Goal: Task Accomplishment & Management: Complete application form

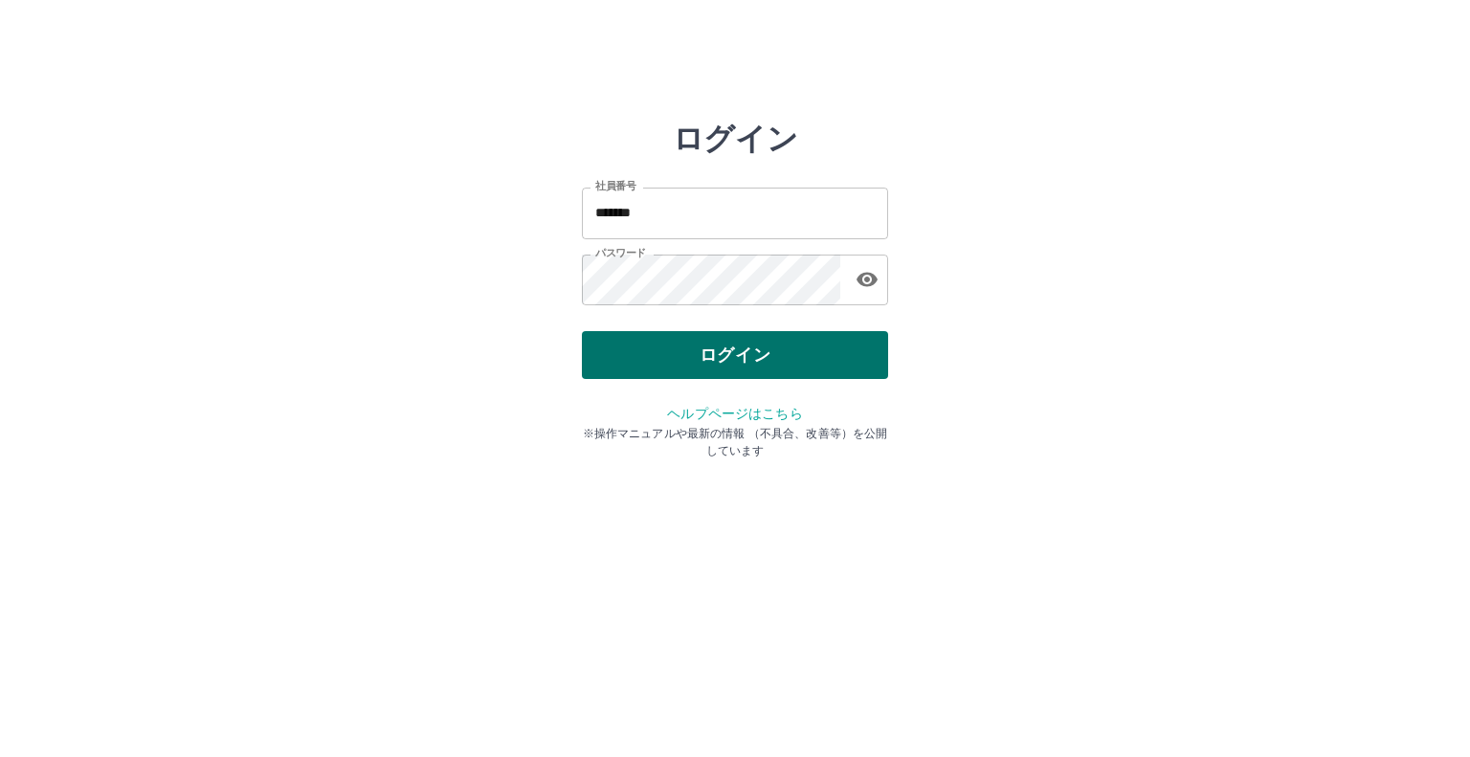
click at [727, 355] on div "ログイン" at bounding box center [735, 355] width 306 height 48
click at [721, 363] on button "ログイン" at bounding box center [735, 355] width 306 height 48
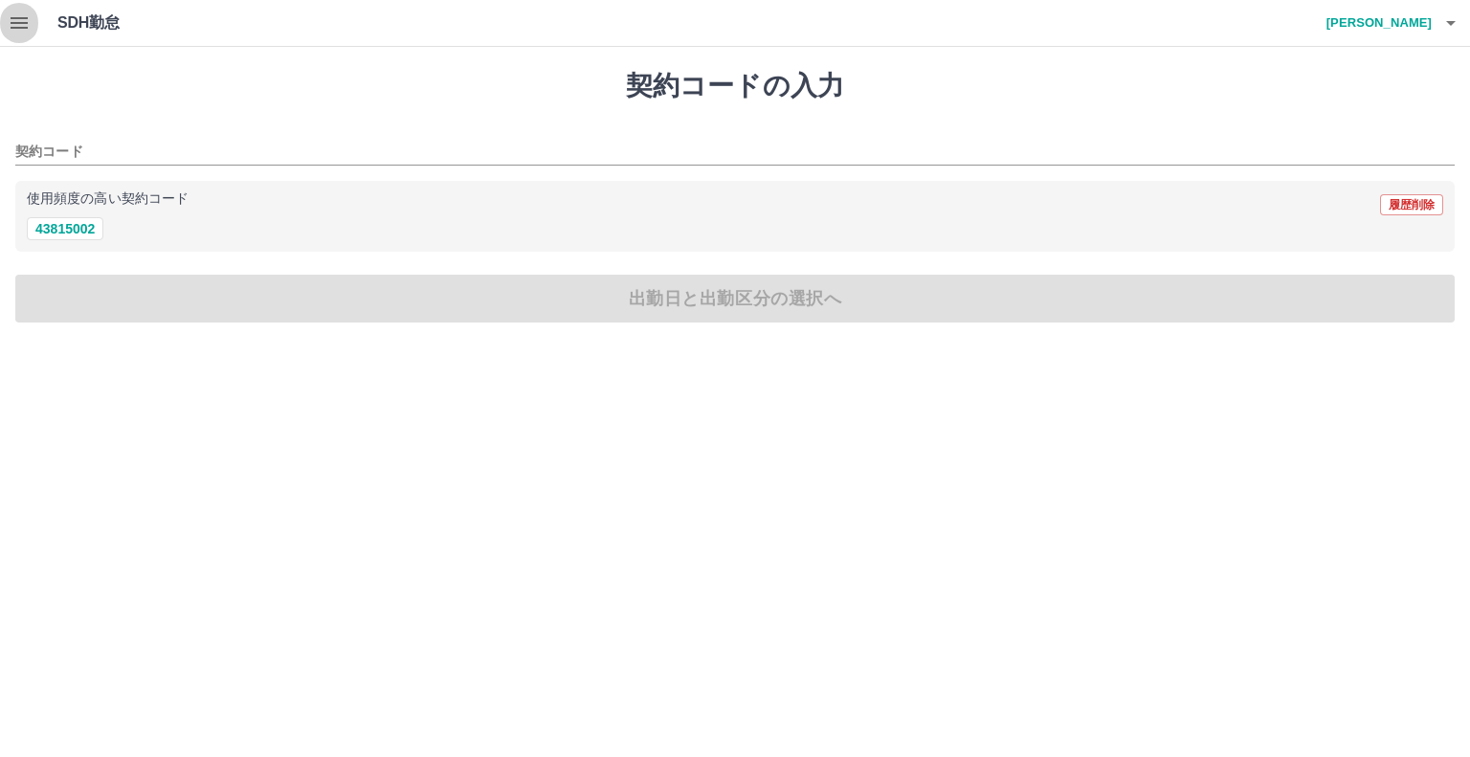
click at [19, 23] on icon "button" at bounding box center [19, 22] width 17 height 11
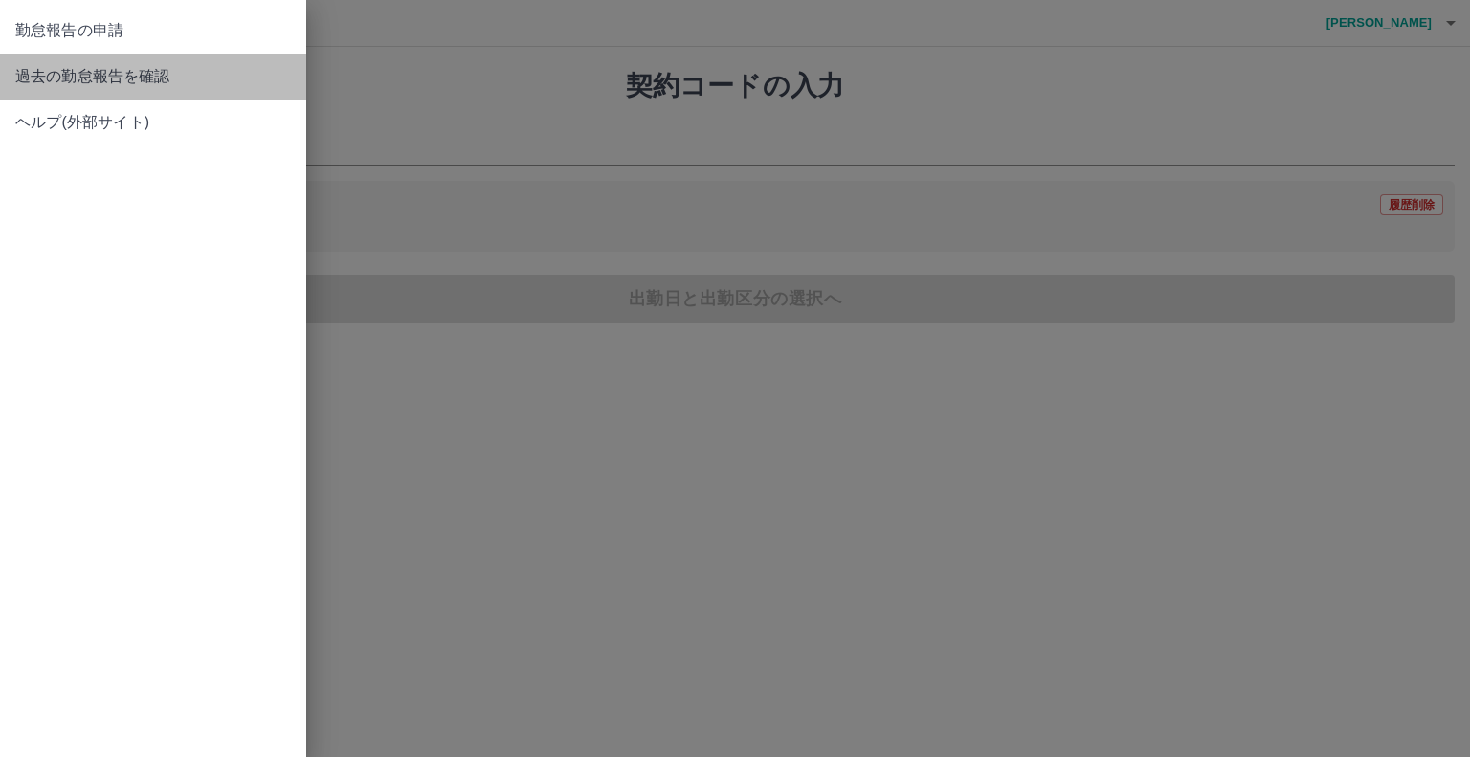
click at [73, 76] on span "過去の勤怠報告を確認" at bounding box center [153, 76] width 276 height 23
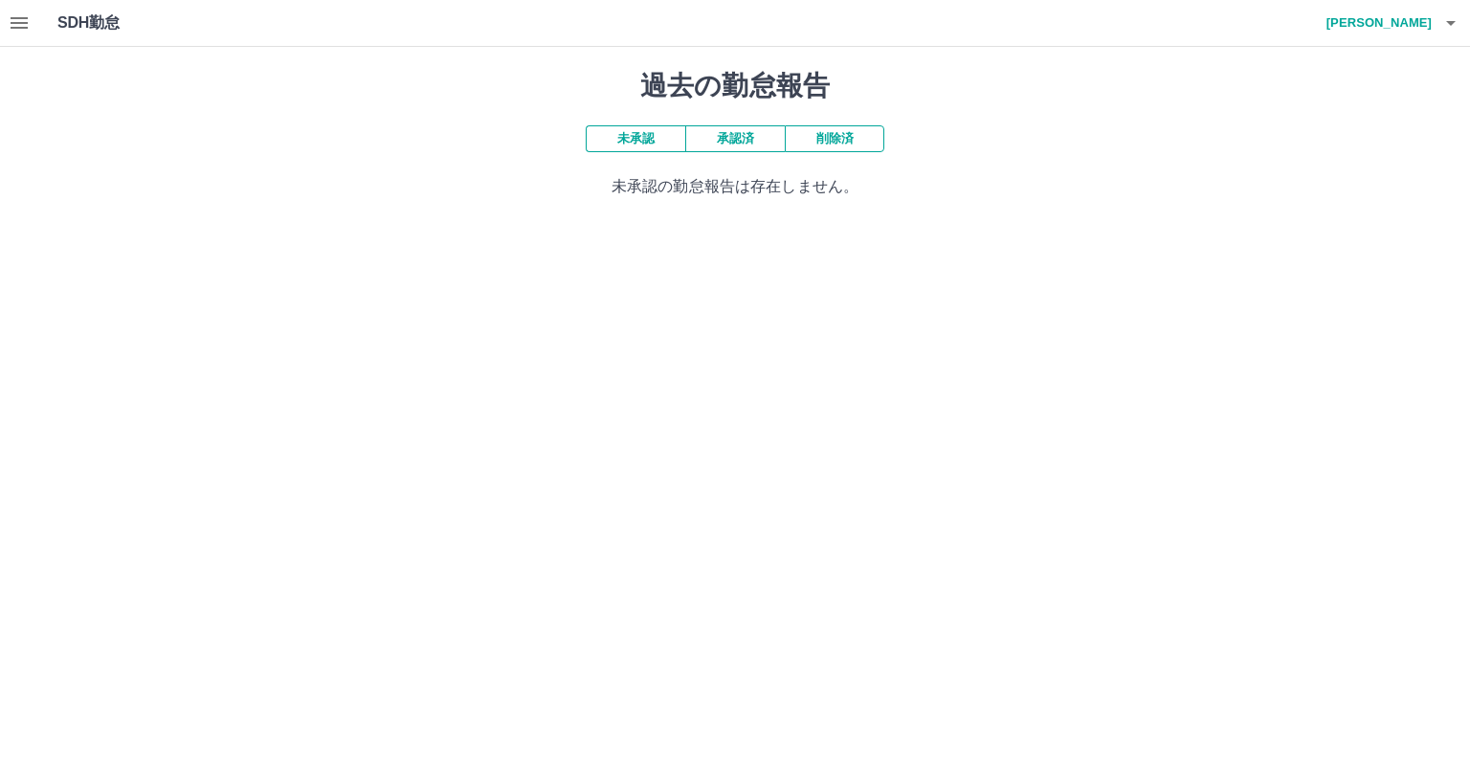
click at [720, 137] on button "承認済" at bounding box center [735, 138] width 100 height 27
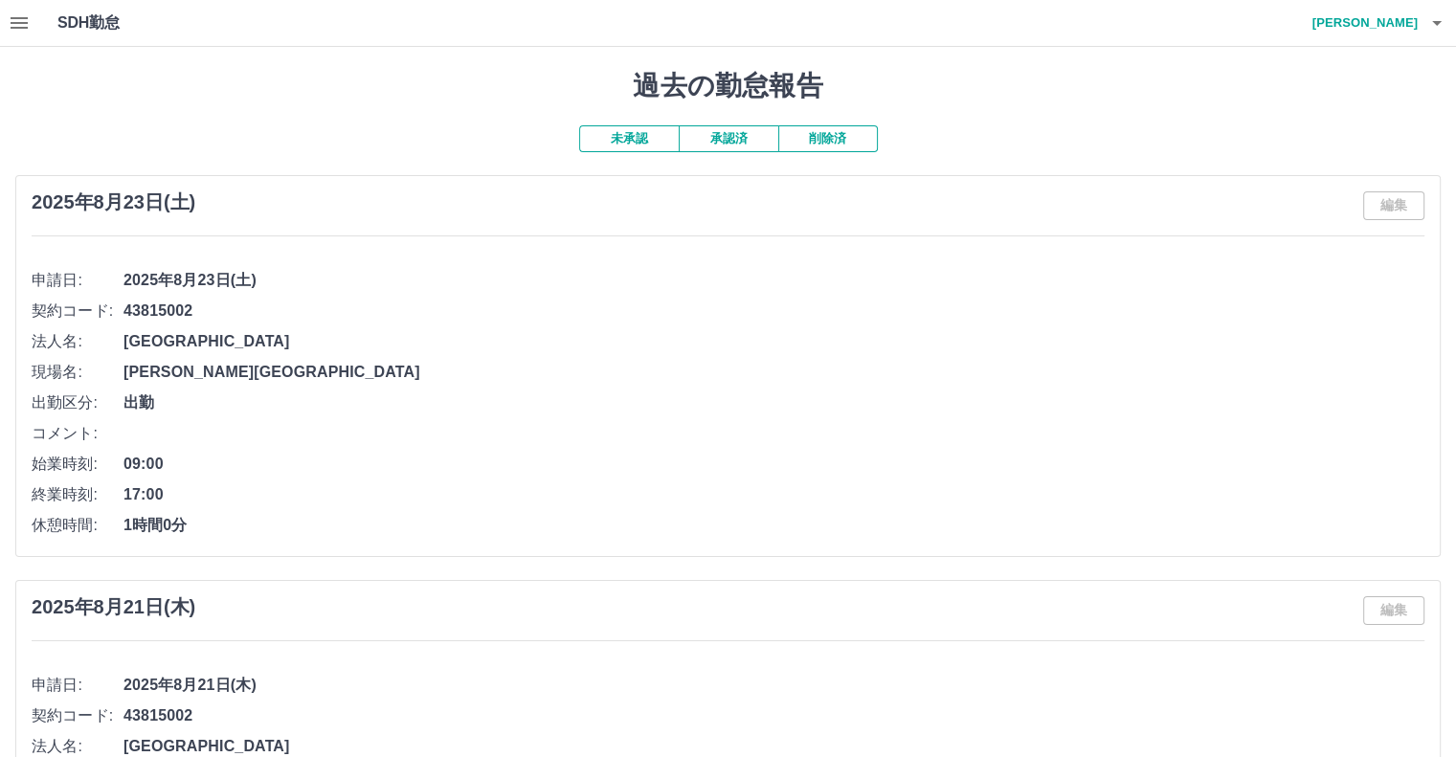
click at [619, 136] on button "未承認" at bounding box center [629, 138] width 100 height 27
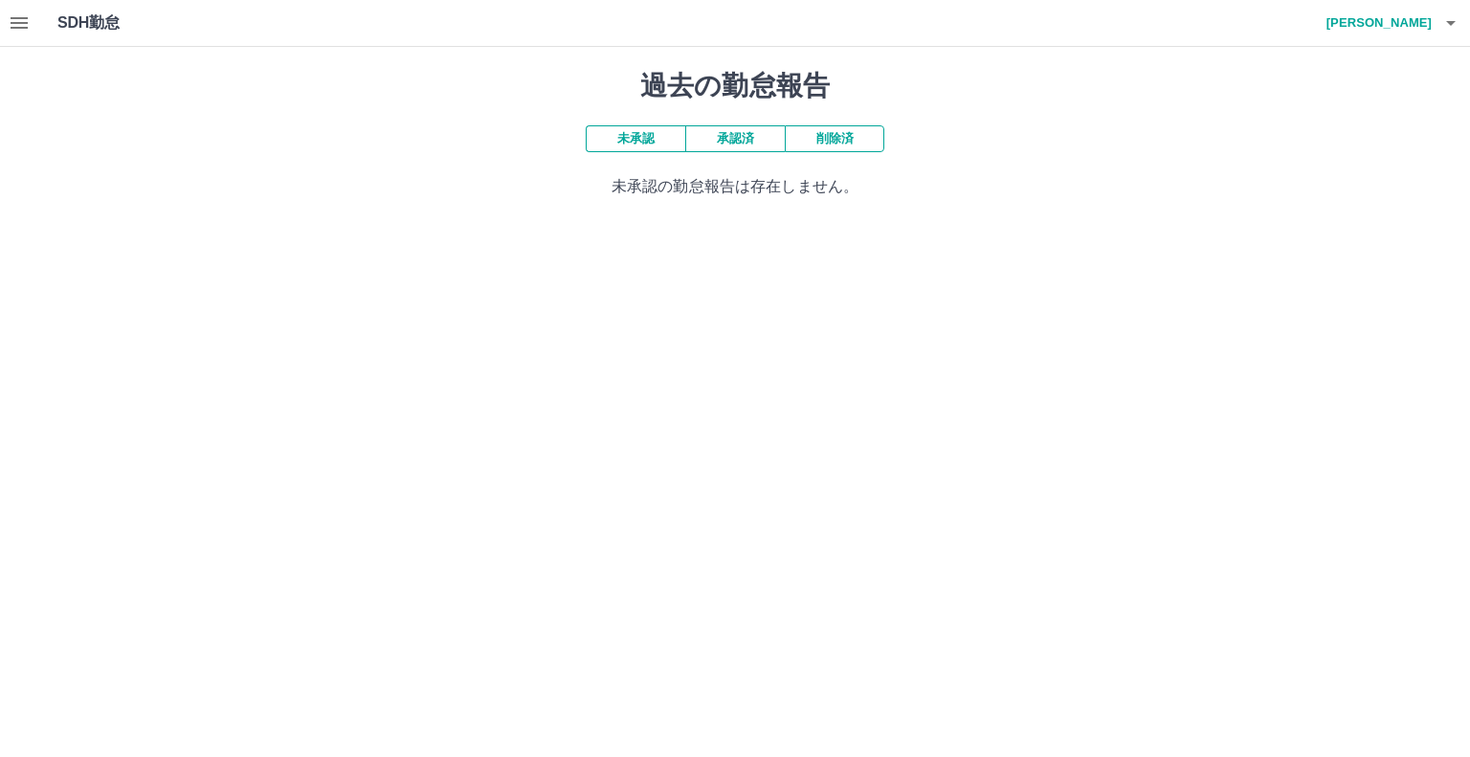
click at [624, 144] on button "未承認" at bounding box center [636, 138] width 100 height 27
click at [21, 21] on icon "button" at bounding box center [19, 22] width 23 height 23
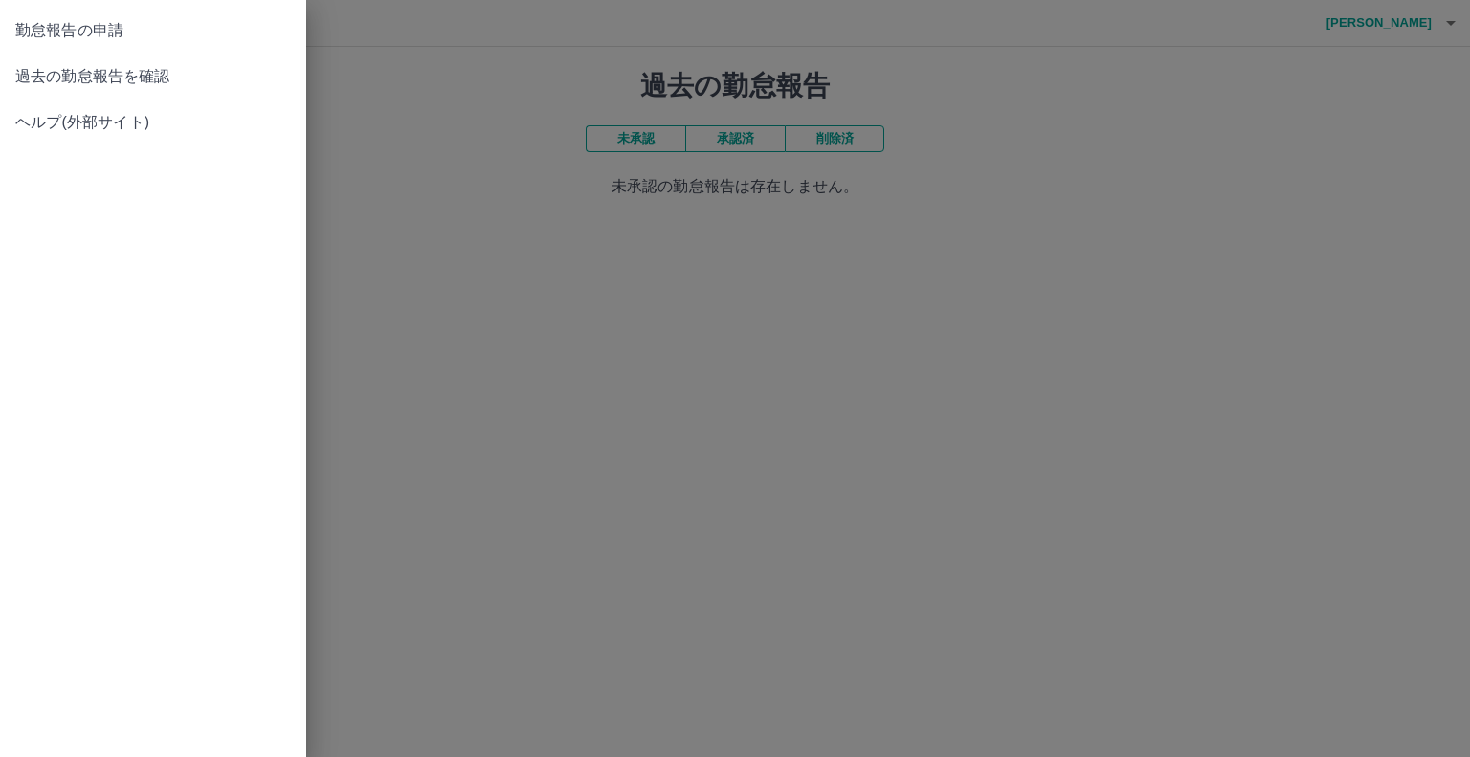
click at [126, 76] on span "過去の勤怠報告を確認" at bounding box center [153, 76] width 276 height 23
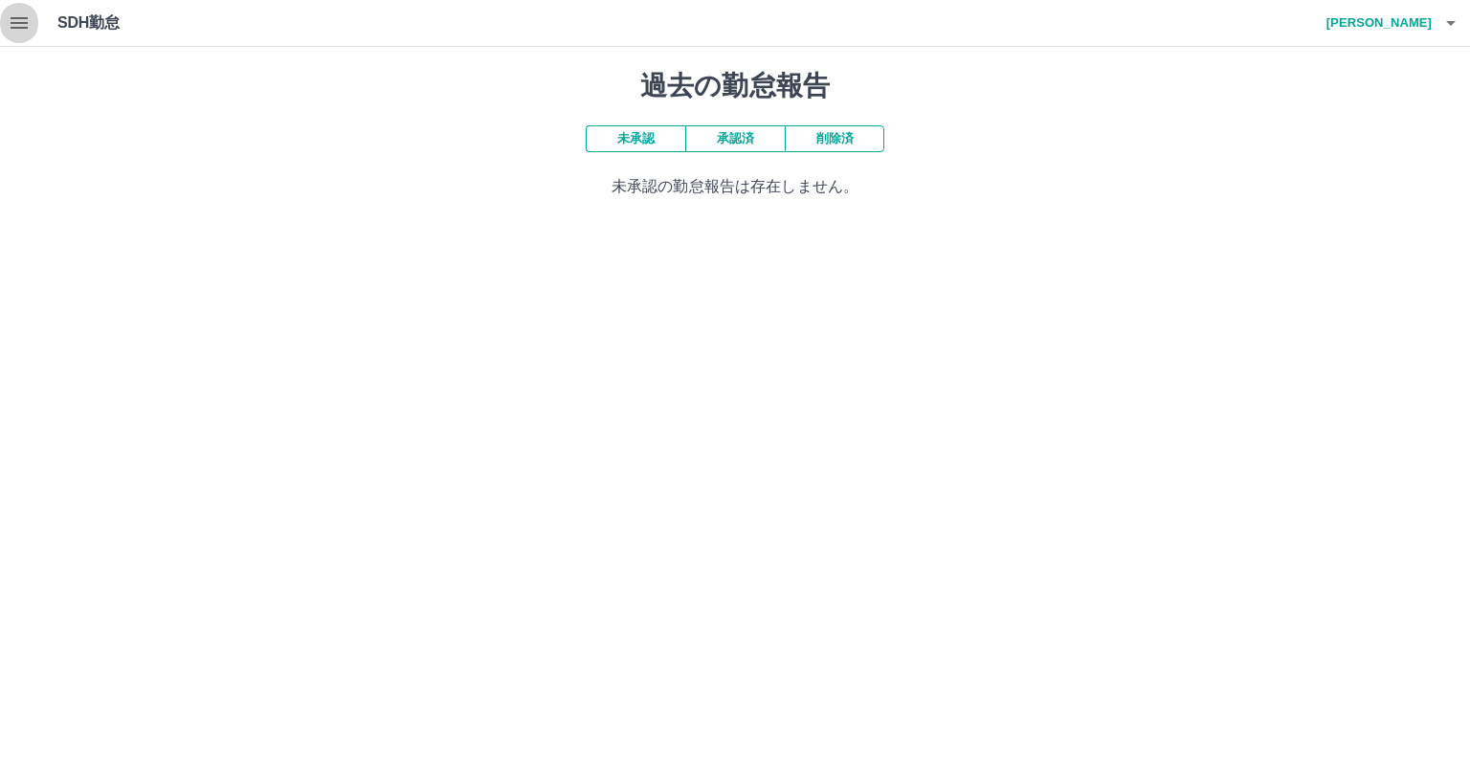
click at [26, 21] on icon "button" at bounding box center [19, 22] width 23 height 23
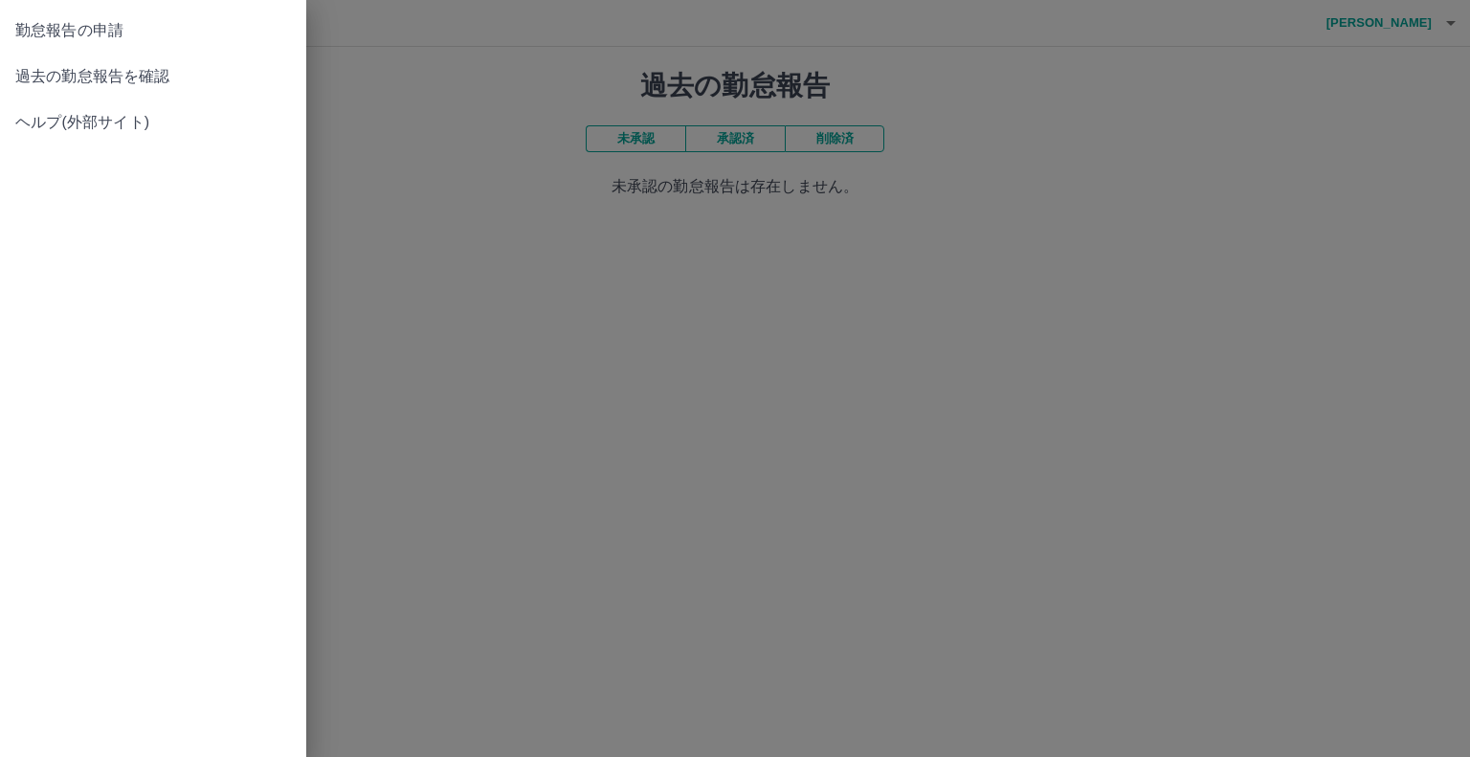
click at [100, 33] on span "勤怠報告の申請" at bounding box center [153, 30] width 276 height 23
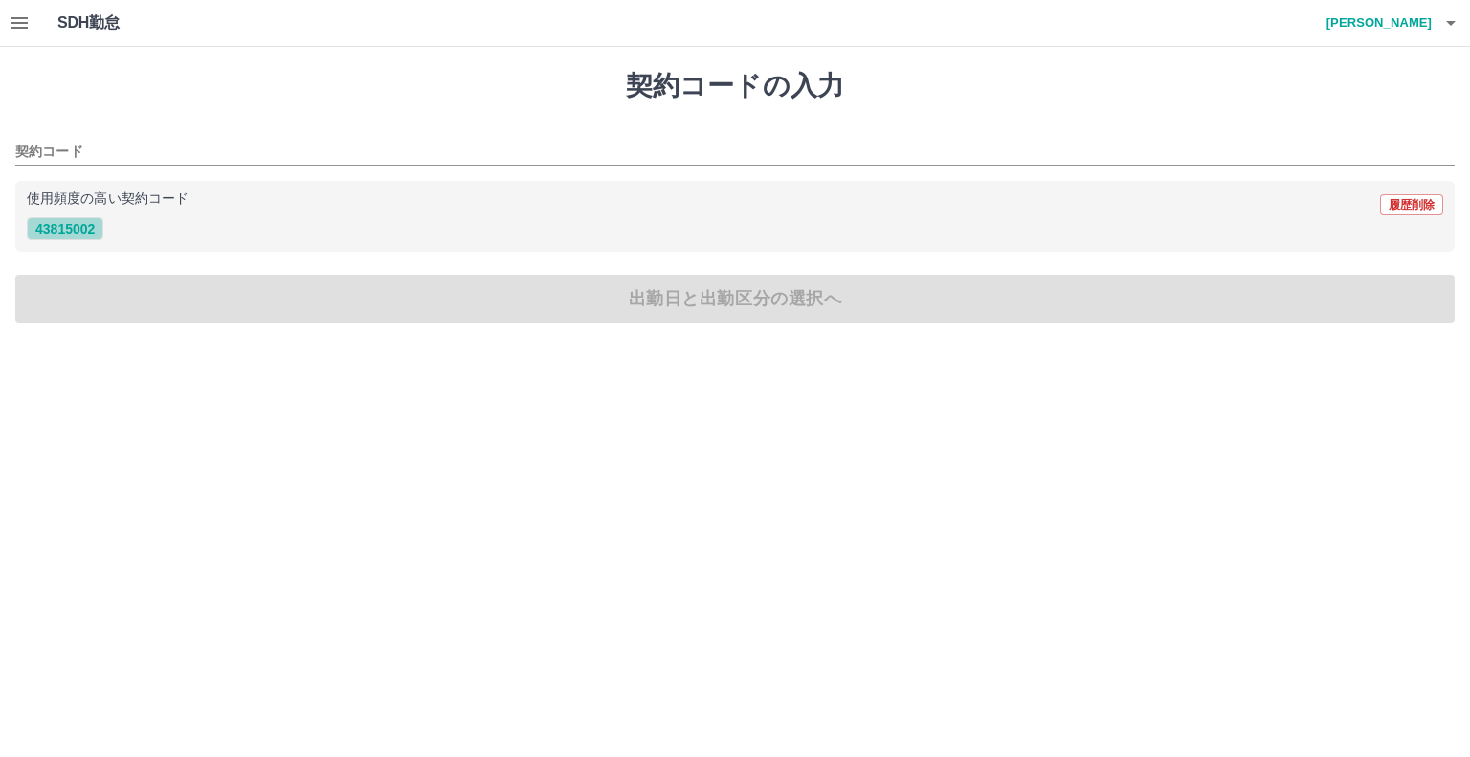
click at [73, 225] on button "43815002" at bounding box center [65, 228] width 77 height 23
type input "********"
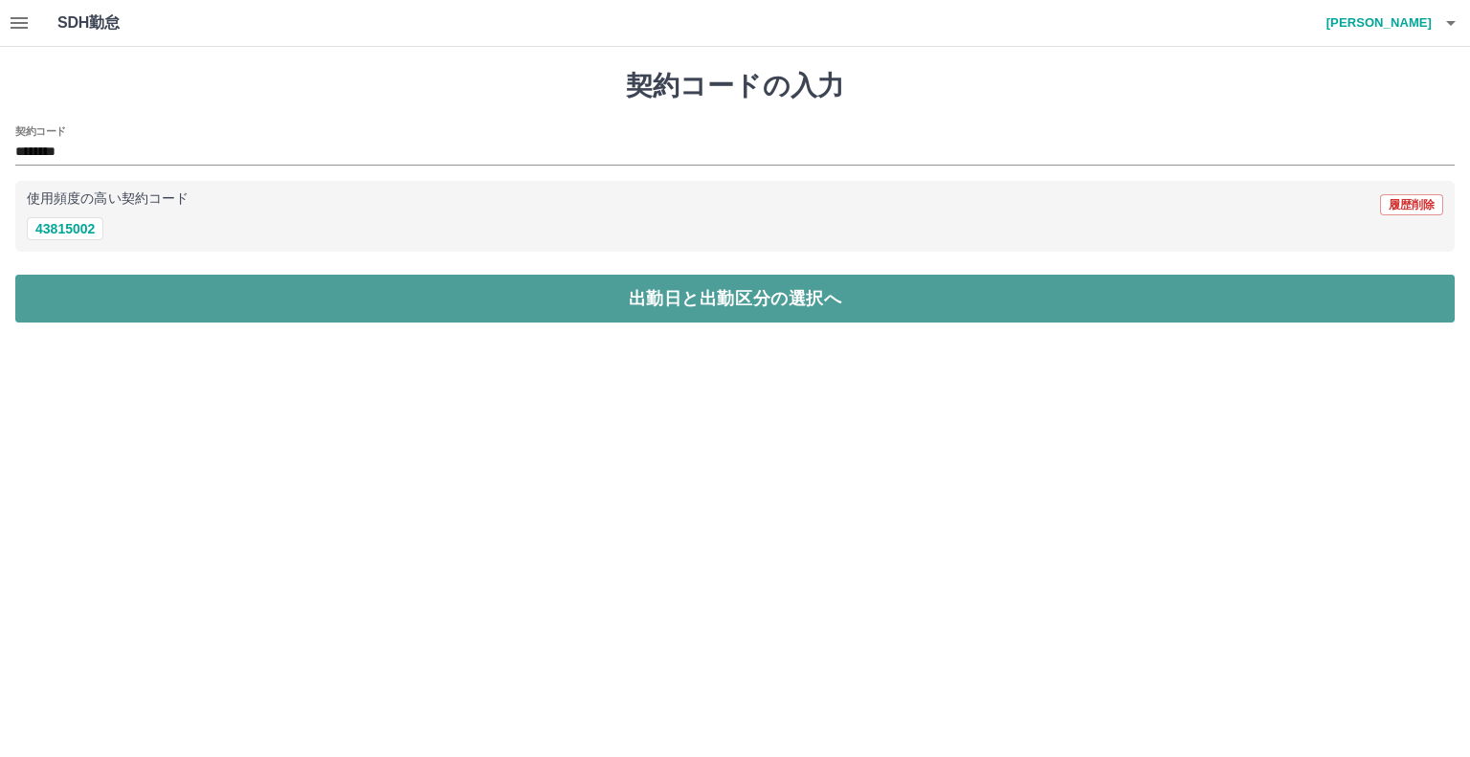
click at [686, 300] on button "出勤日と出勤区分の選択へ" at bounding box center [735, 299] width 1440 height 48
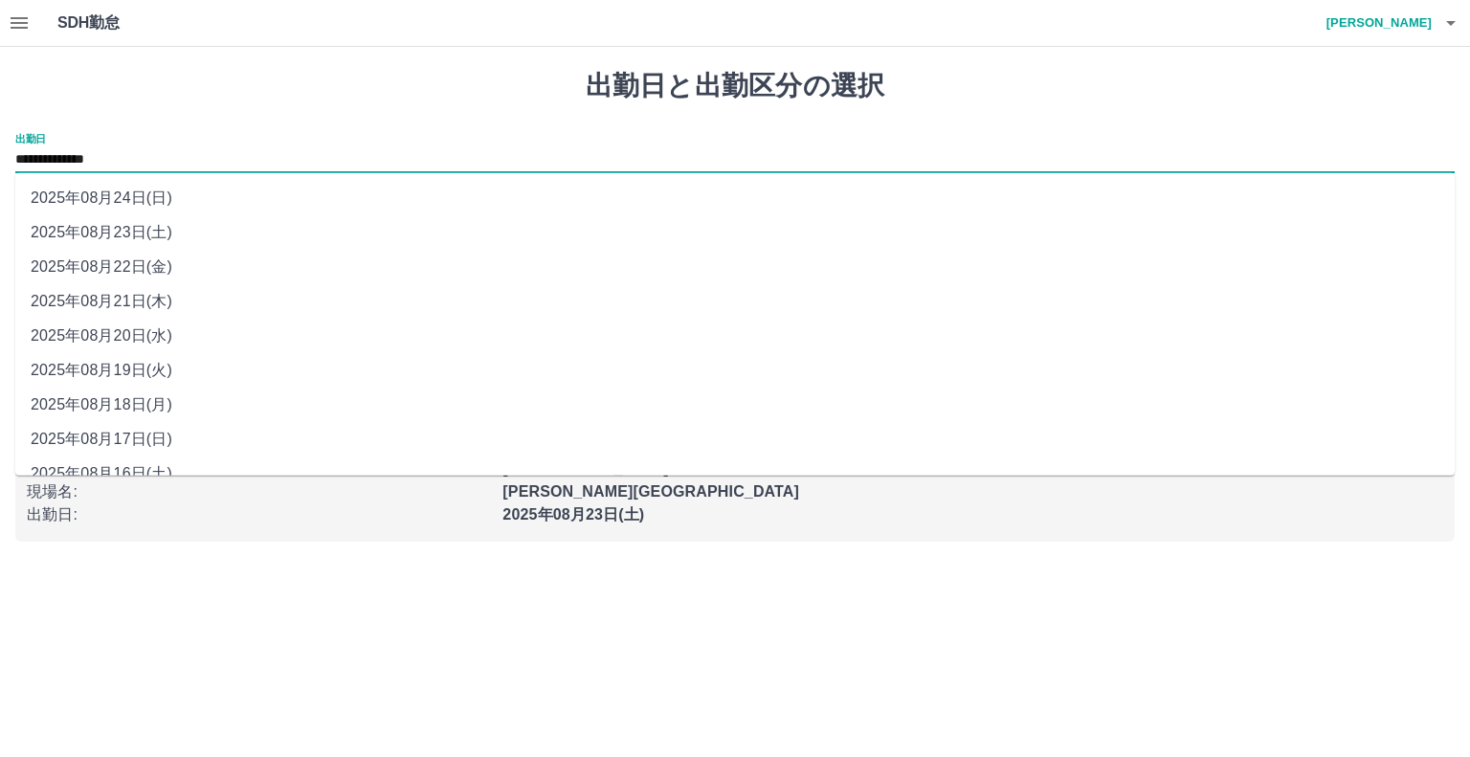
click at [164, 156] on input "**********" at bounding box center [735, 160] width 1440 height 24
click at [129, 259] on li "2025年08月22日(金)" at bounding box center [735, 267] width 1440 height 34
type input "**********"
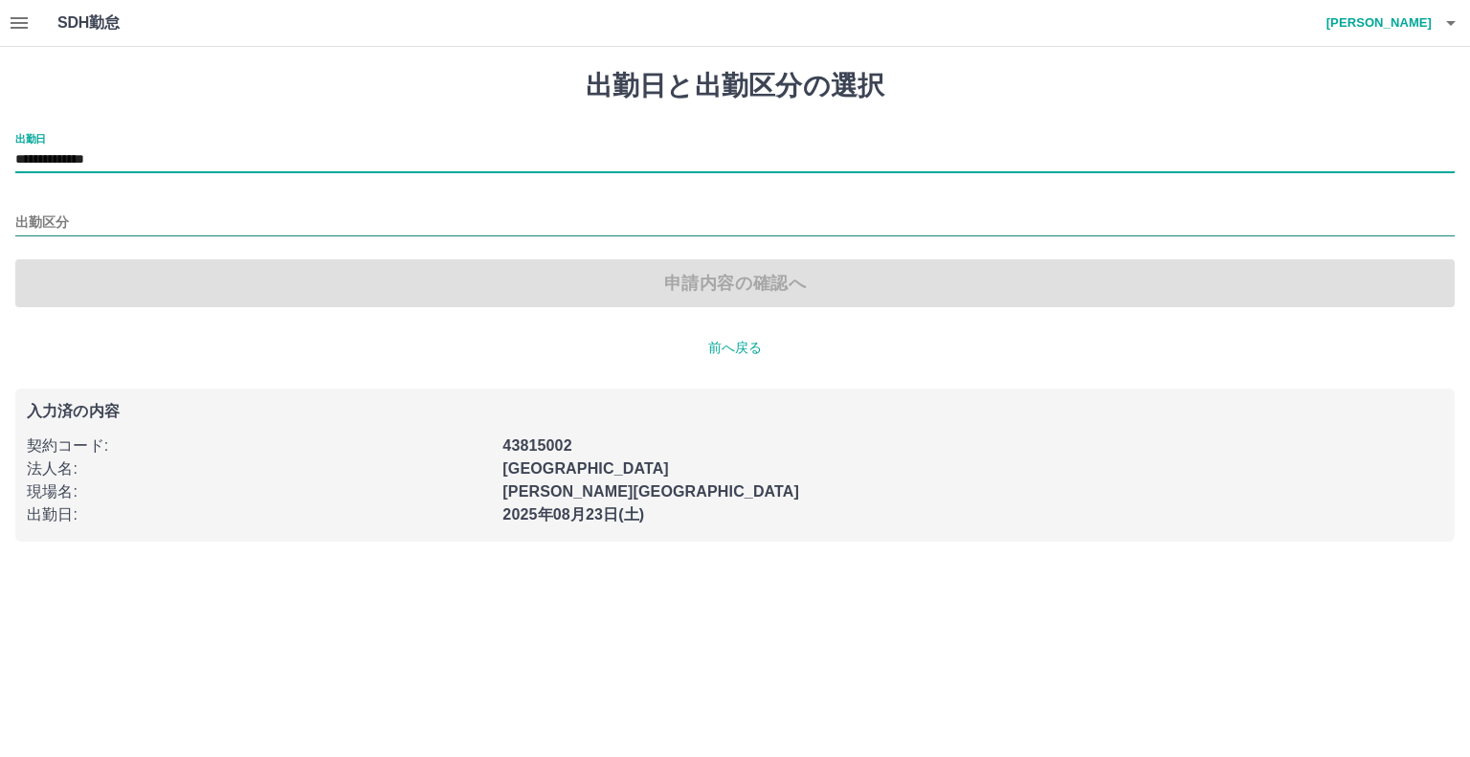
click at [39, 221] on input "出勤区分" at bounding box center [735, 224] width 1440 height 24
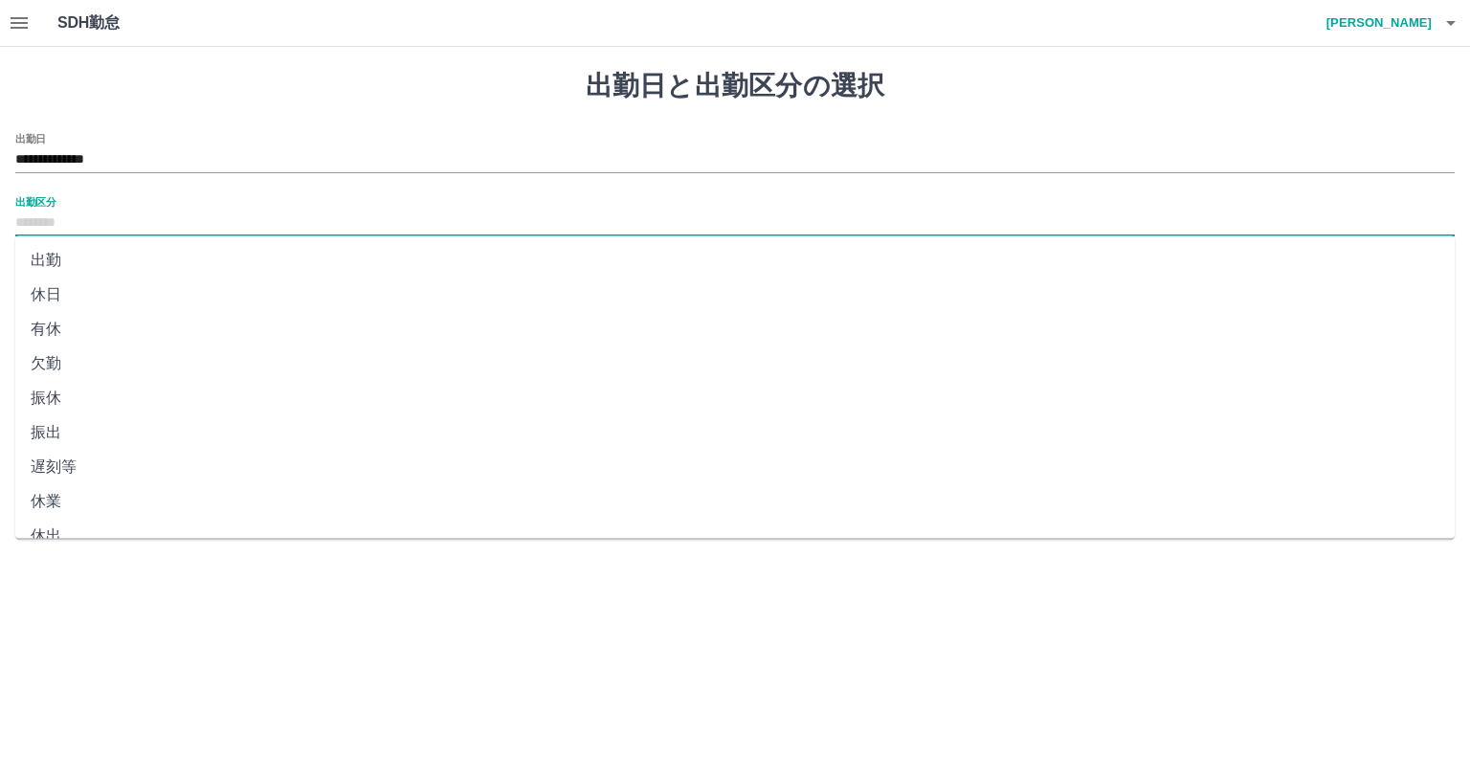
click at [48, 257] on li "出勤" at bounding box center [735, 260] width 1440 height 34
type input "**"
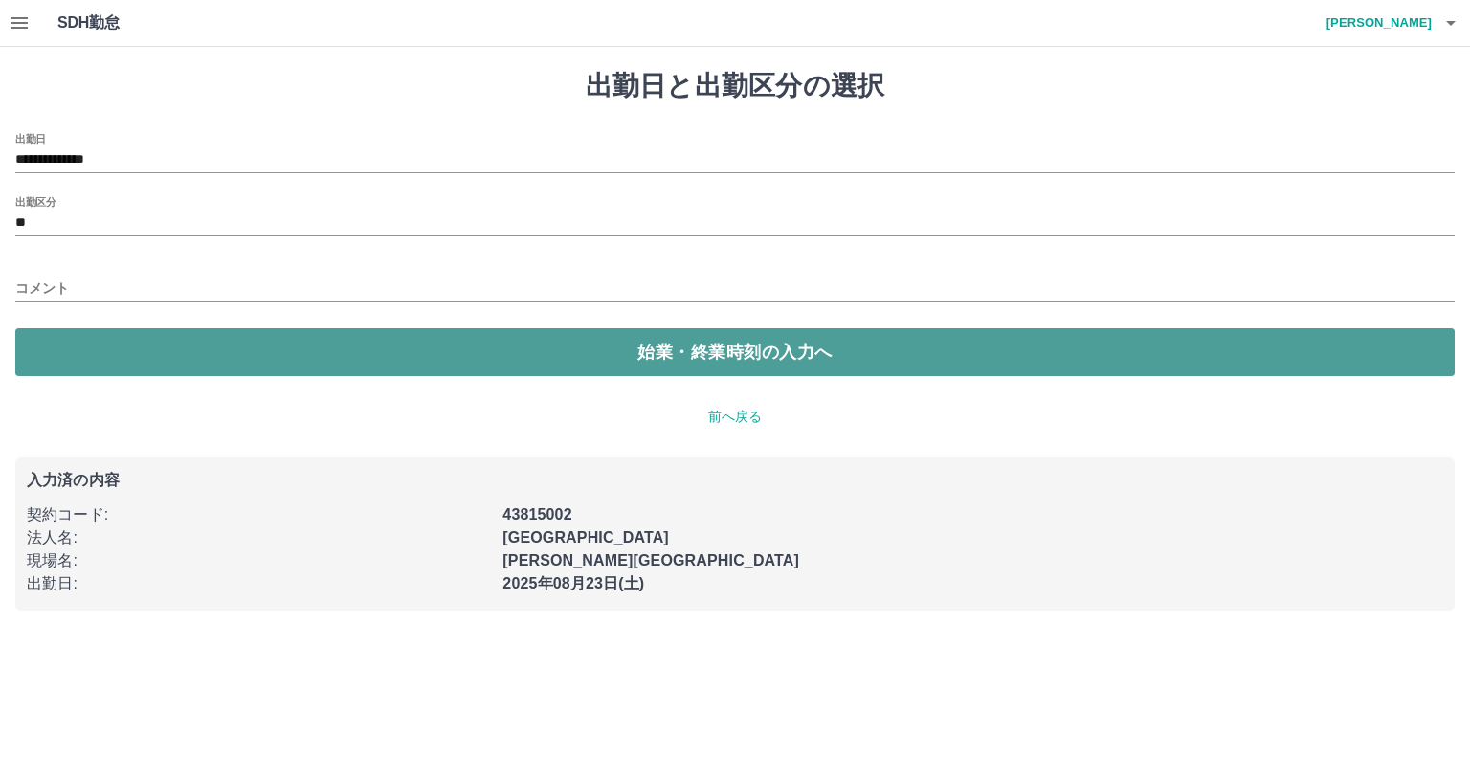
click at [673, 352] on button "始業・終業時刻の入力へ" at bounding box center [735, 352] width 1440 height 48
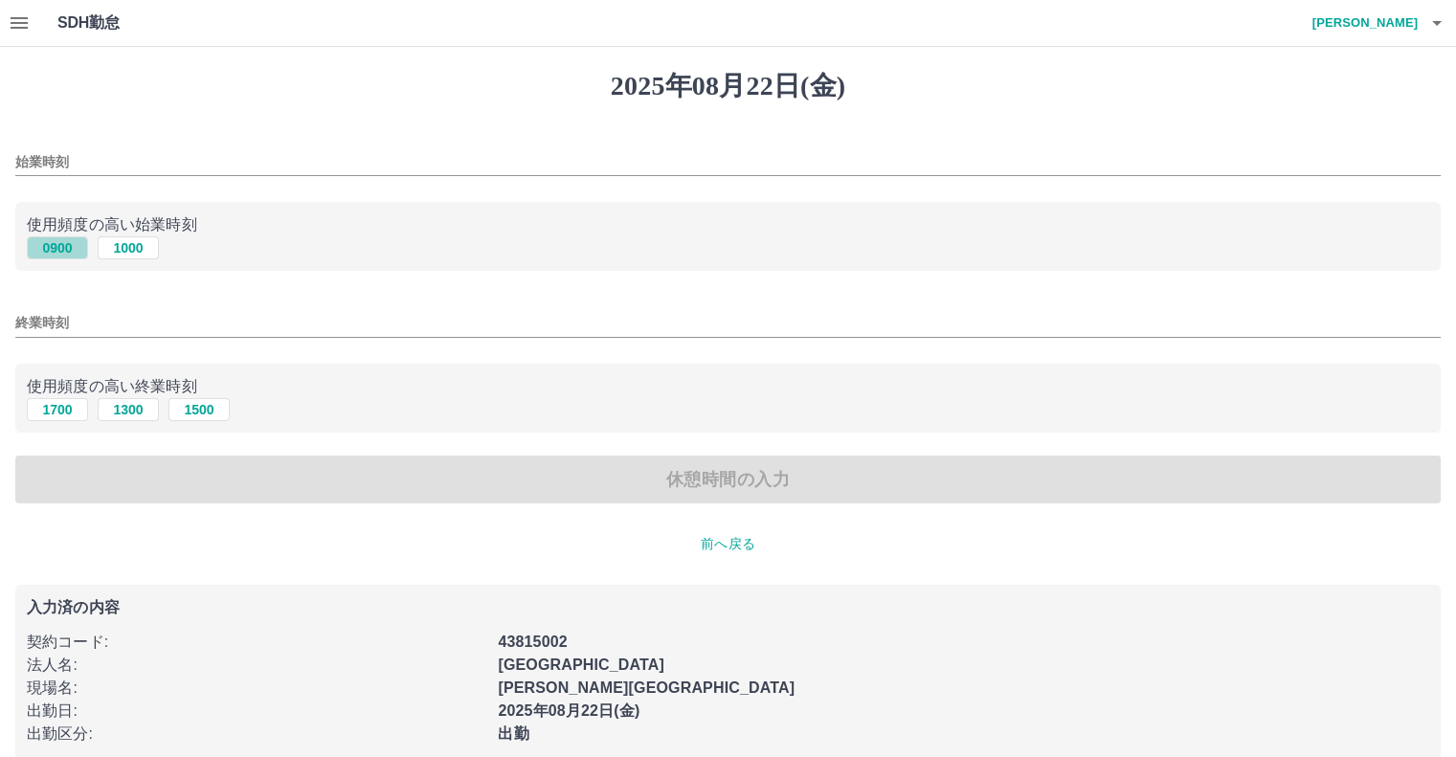
click at [60, 248] on button "0900" at bounding box center [57, 247] width 61 height 23
type input "****"
click at [61, 409] on button "1700" at bounding box center [57, 409] width 61 height 23
type input "****"
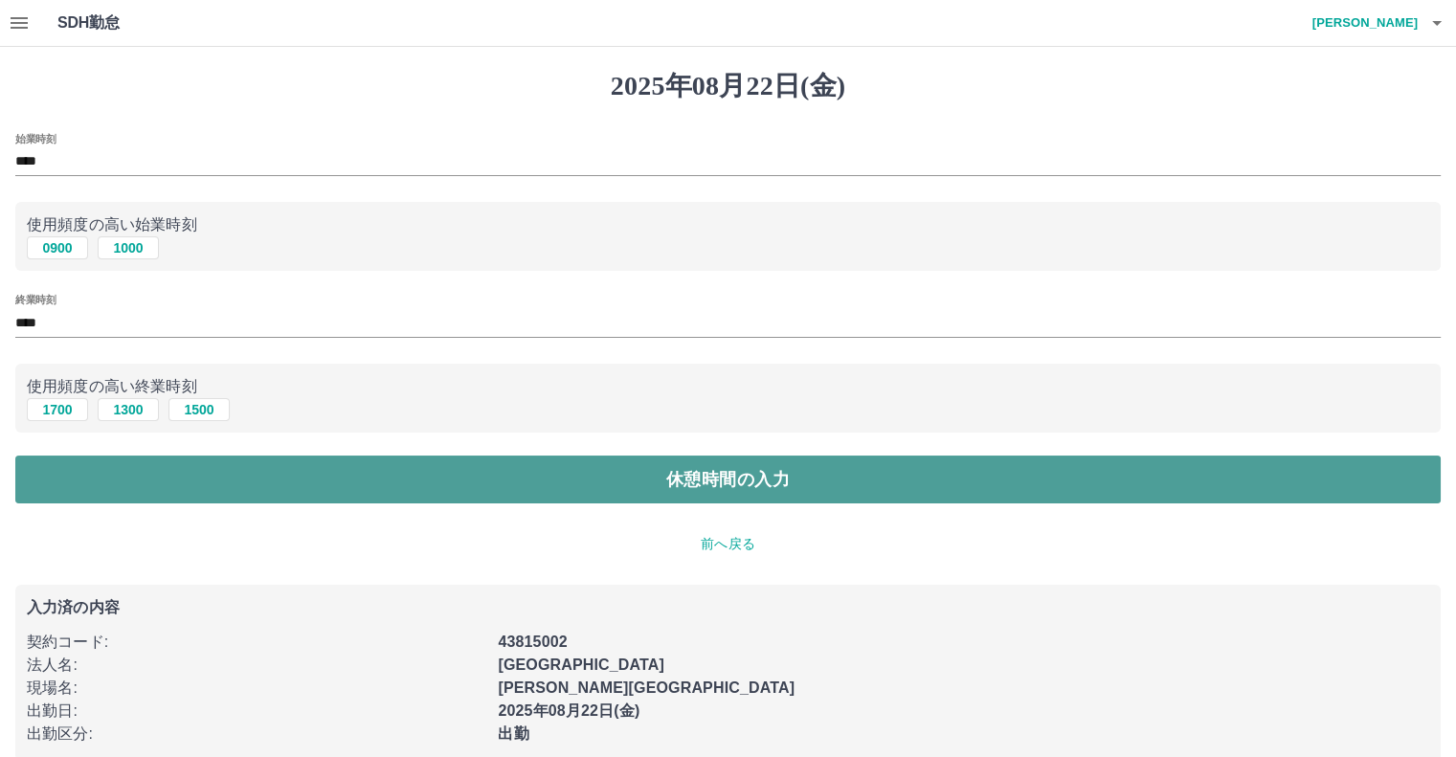
click at [692, 473] on button "休憩時間の入力" at bounding box center [727, 480] width 1425 height 48
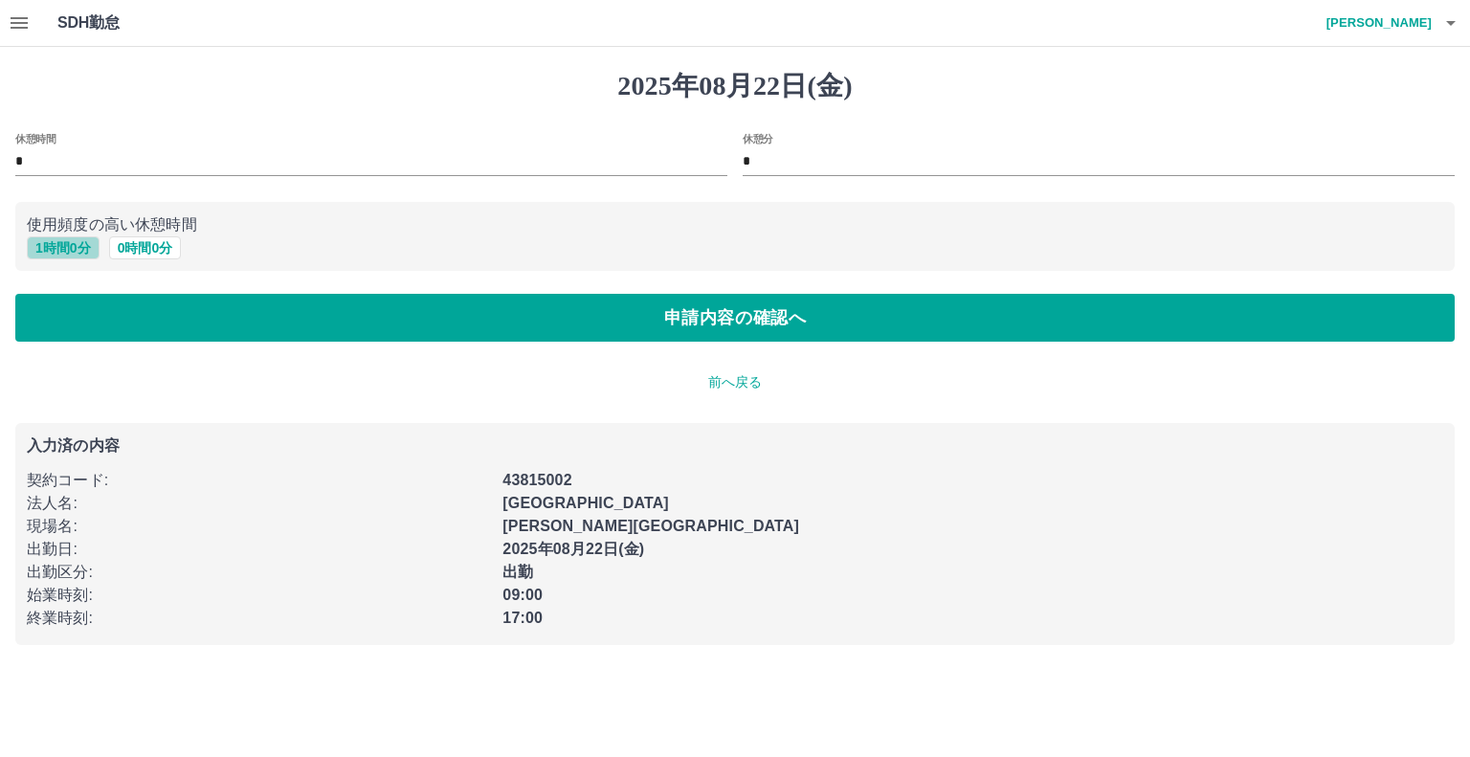
click at [64, 249] on button "1 時間 0 分" at bounding box center [63, 247] width 73 height 23
type input "*"
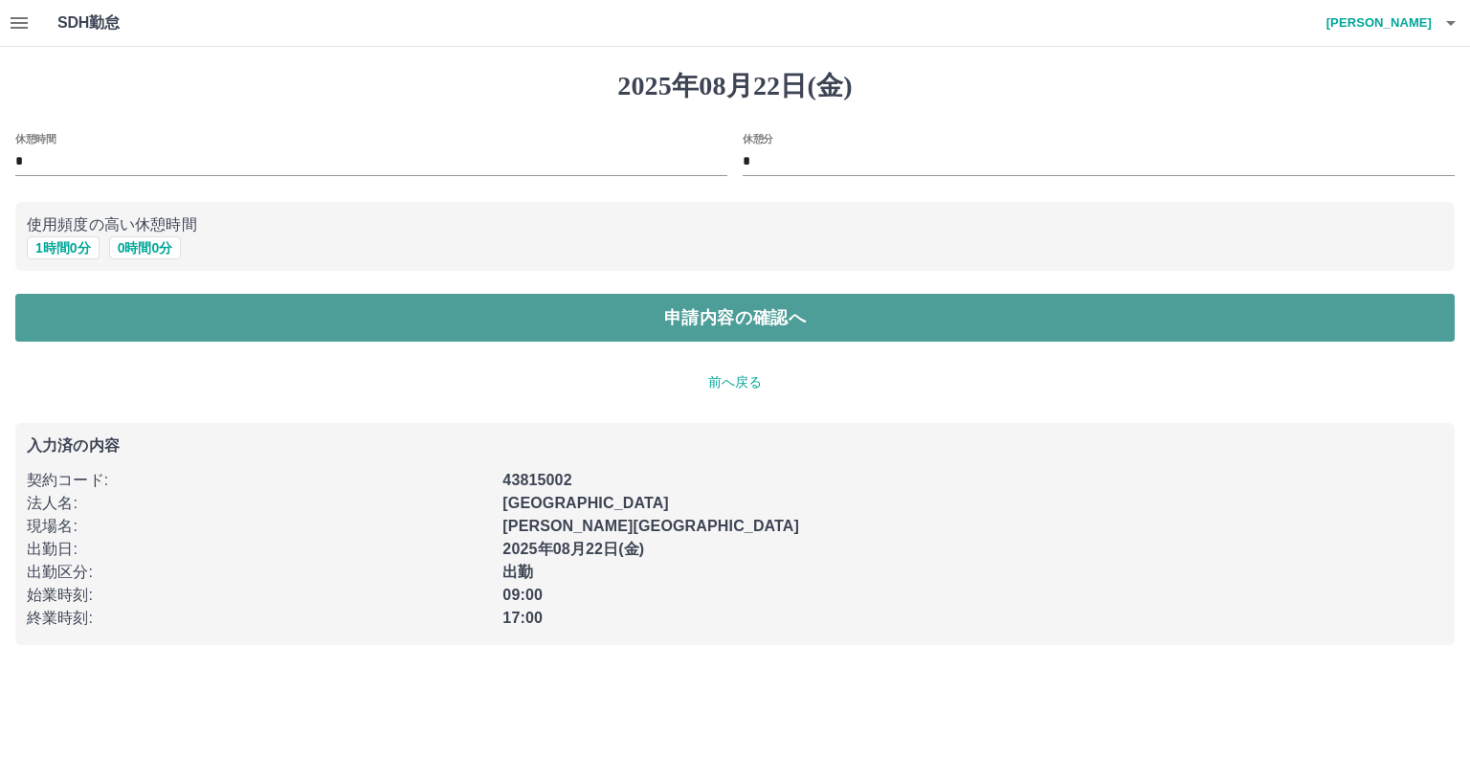
click at [707, 315] on button "申請内容の確認へ" at bounding box center [735, 318] width 1440 height 48
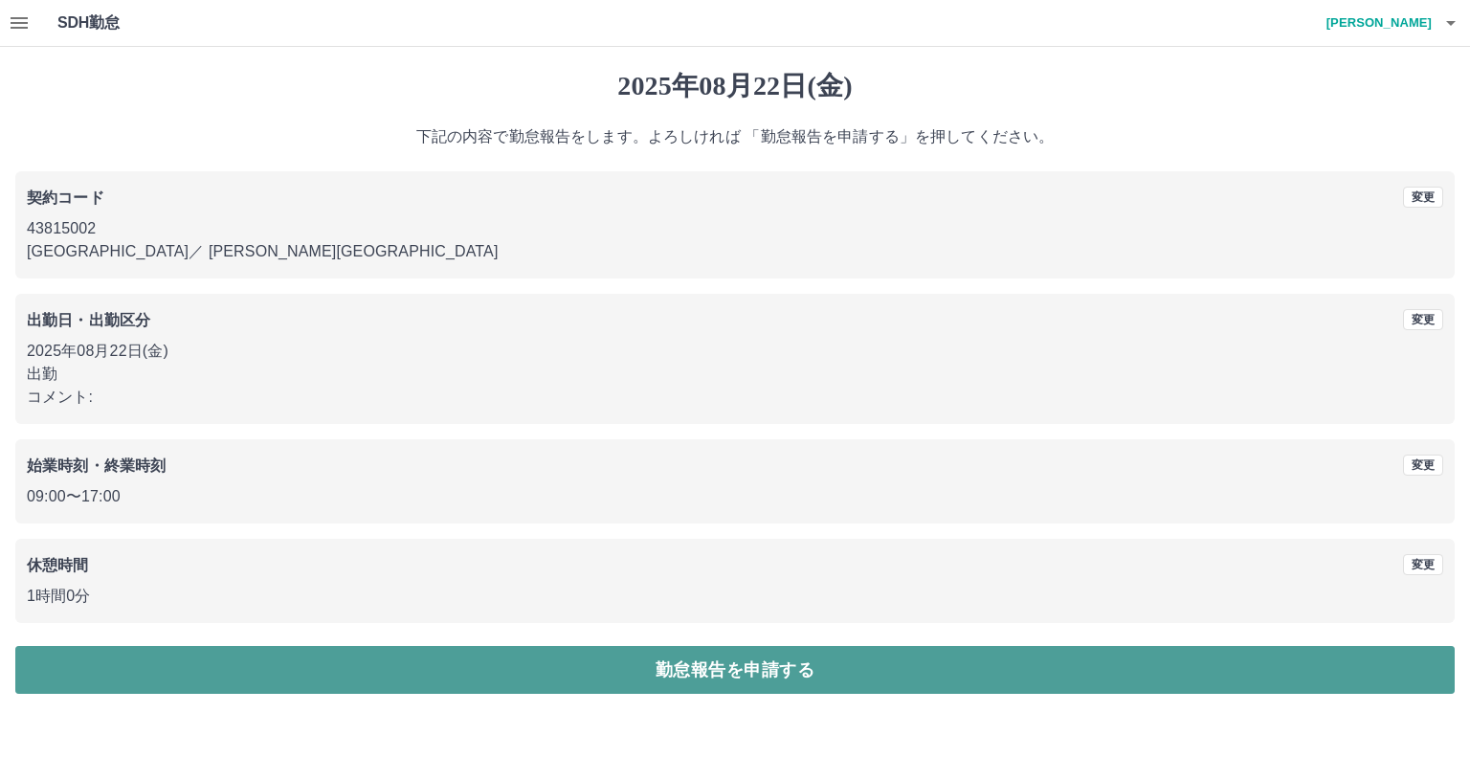
click at [732, 666] on button "勤怠報告を申請する" at bounding box center [735, 670] width 1440 height 48
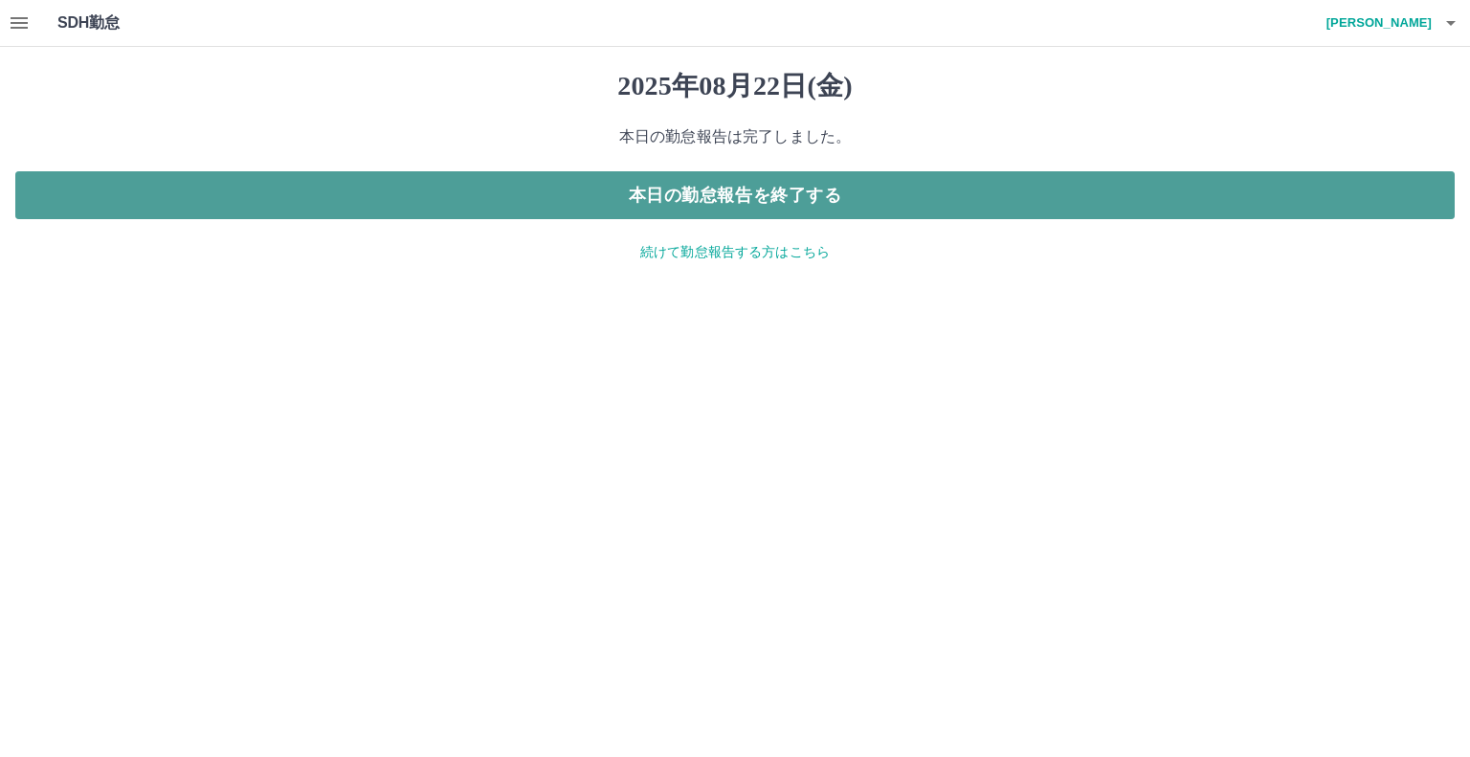
click at [725, 194] on button "本日の勤怠報告を終了する" at bounding box center [735, 195] width 1440 height 48
